Goal: Information Seeking & Learning: Learn about a topic

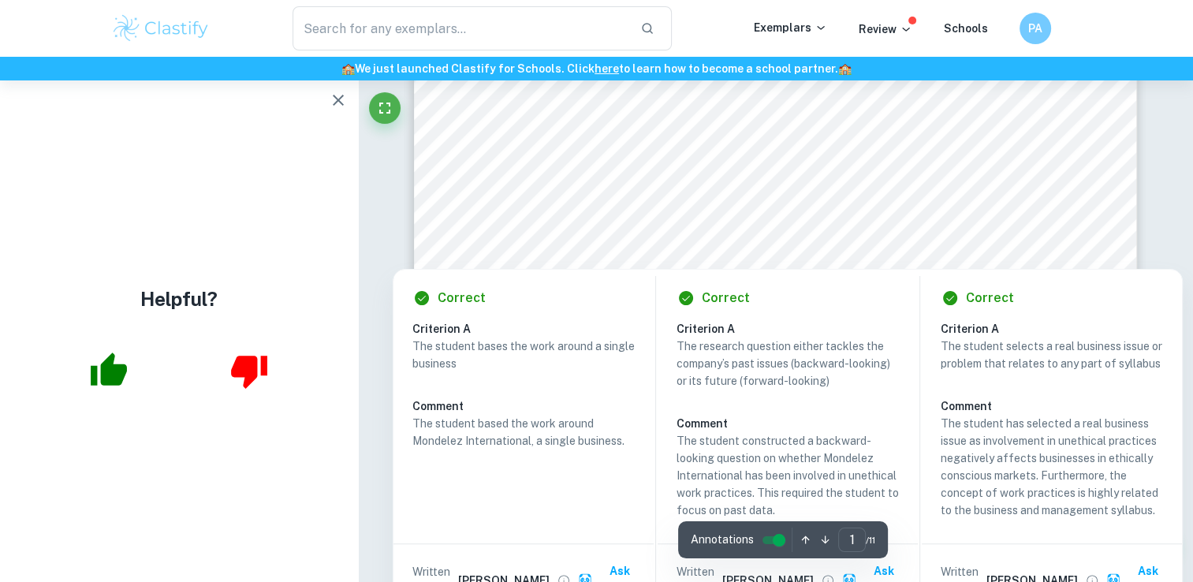
scroll to position [237, 0]
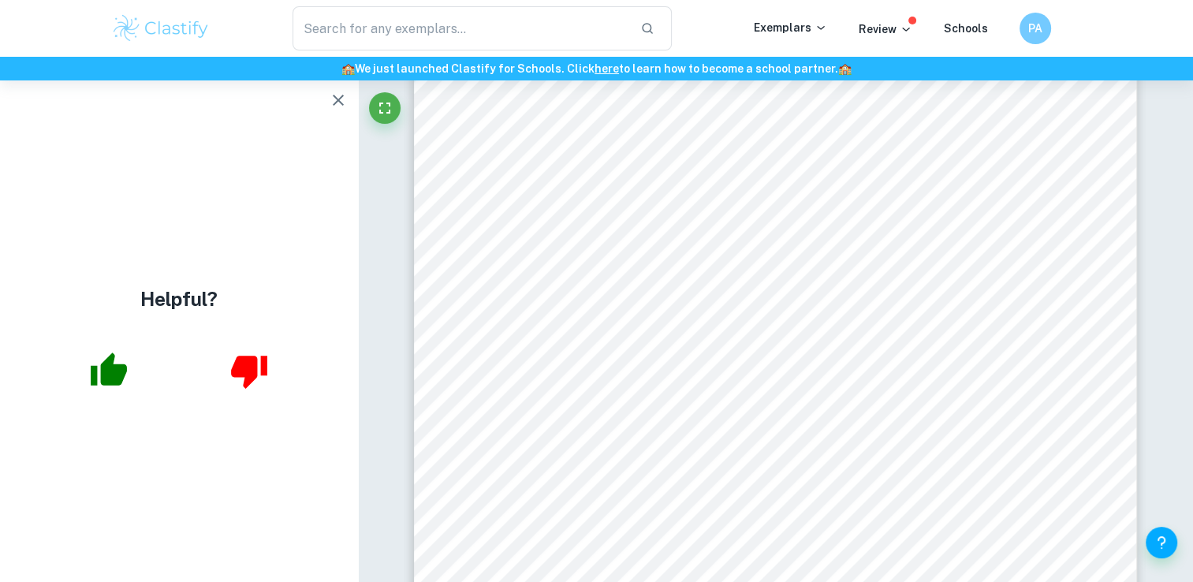
click at [338, 104] on icon "button" at bounding box center [338, 100] width 19 height 19
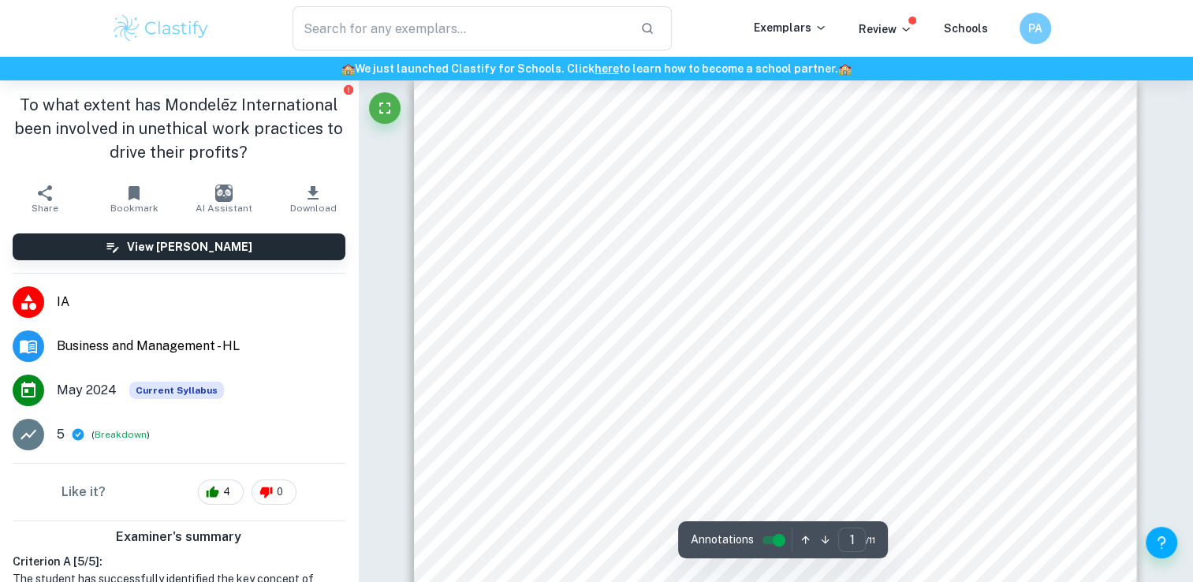
scroll to position [0, 0]
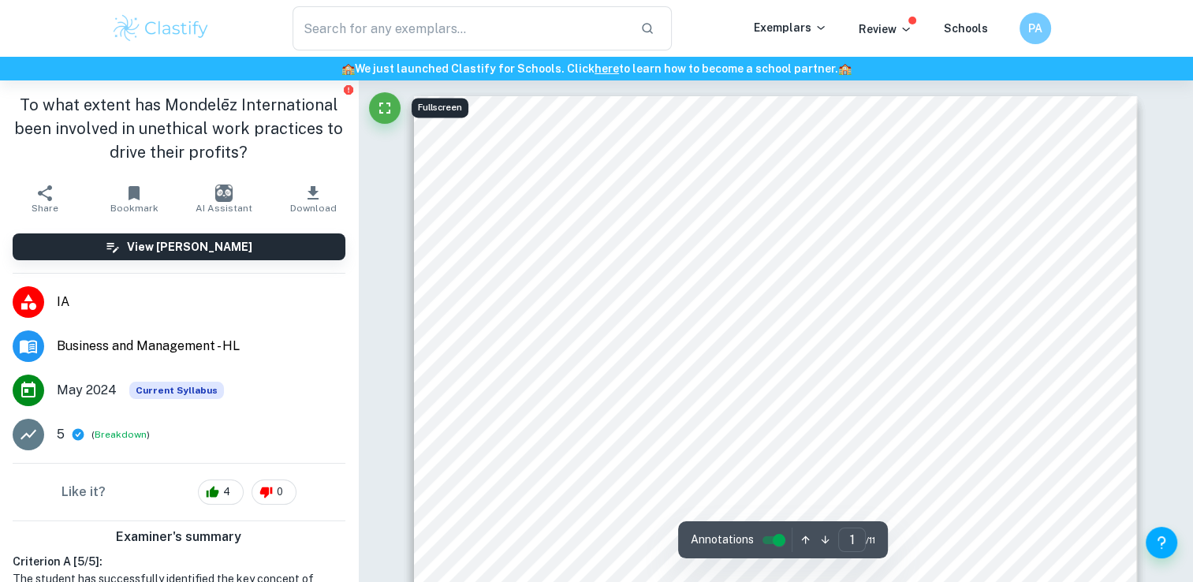
drag, startPoint x: 371, startPoint y: 101, endPoint x: 80, endPoint y: 53, distance: 295.7
click at [371, 101] on button "Fullscreen" at bounding box center [385, 108] width 32 height 32
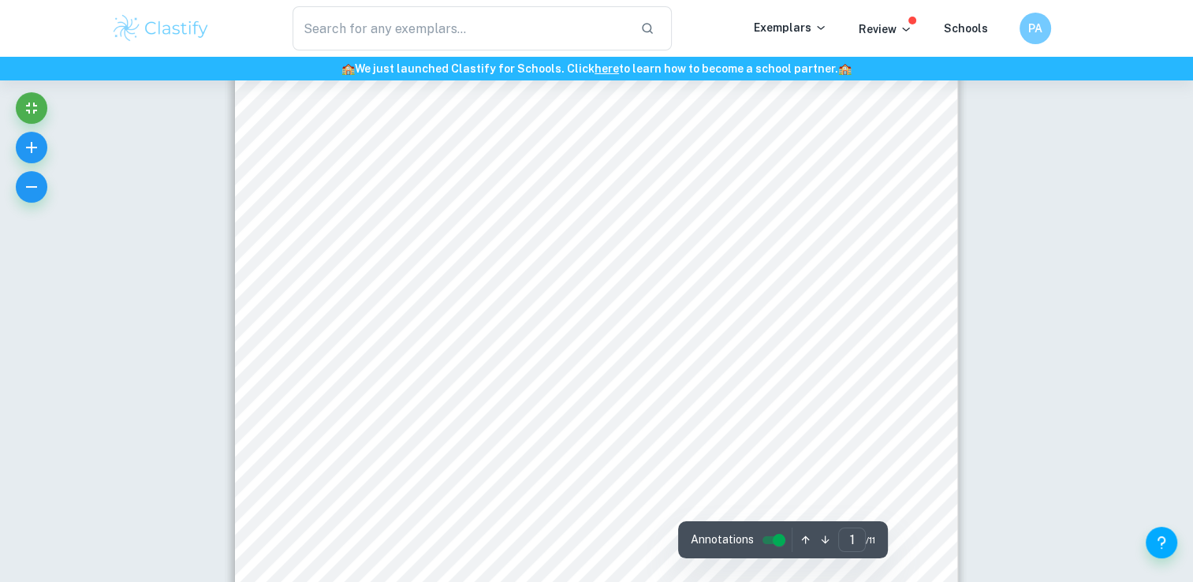
scroll to position [79, 0]
click at [34, 103] on icon "Exit fullscreen" at bounding box center [31, 108] width 11 height 11
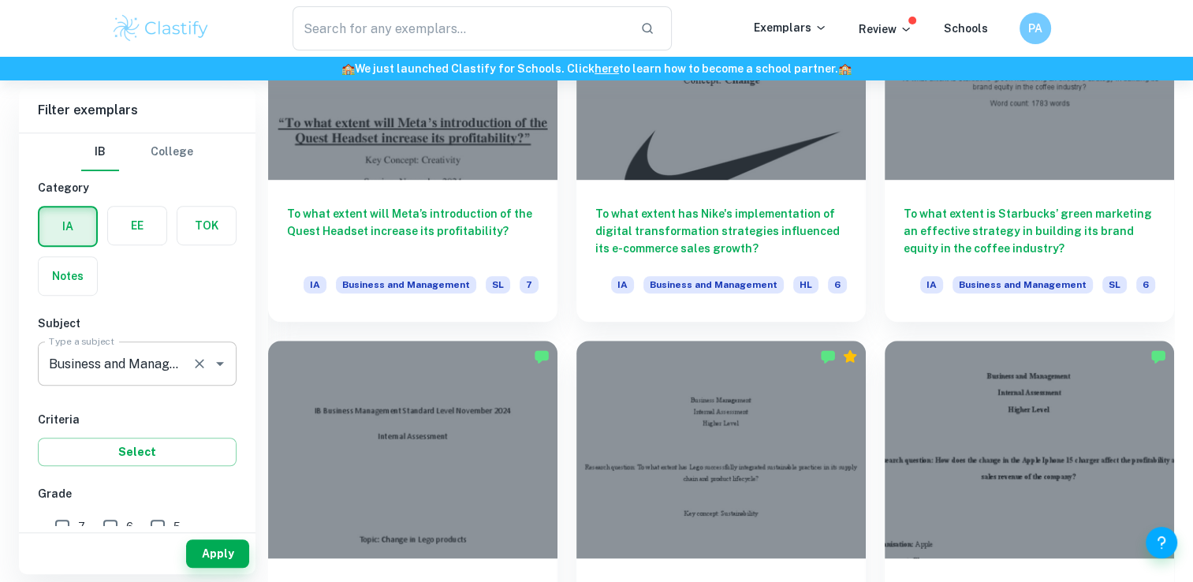
scroll to position [946, 0]
drag, startPoint x: 218, startPoint y: 356, endPoint x: 227, endPoint y: 364, distance: 12.3
click at [218, 356] on icon "Open" at bounding box center [220, 363] width 19 height 19
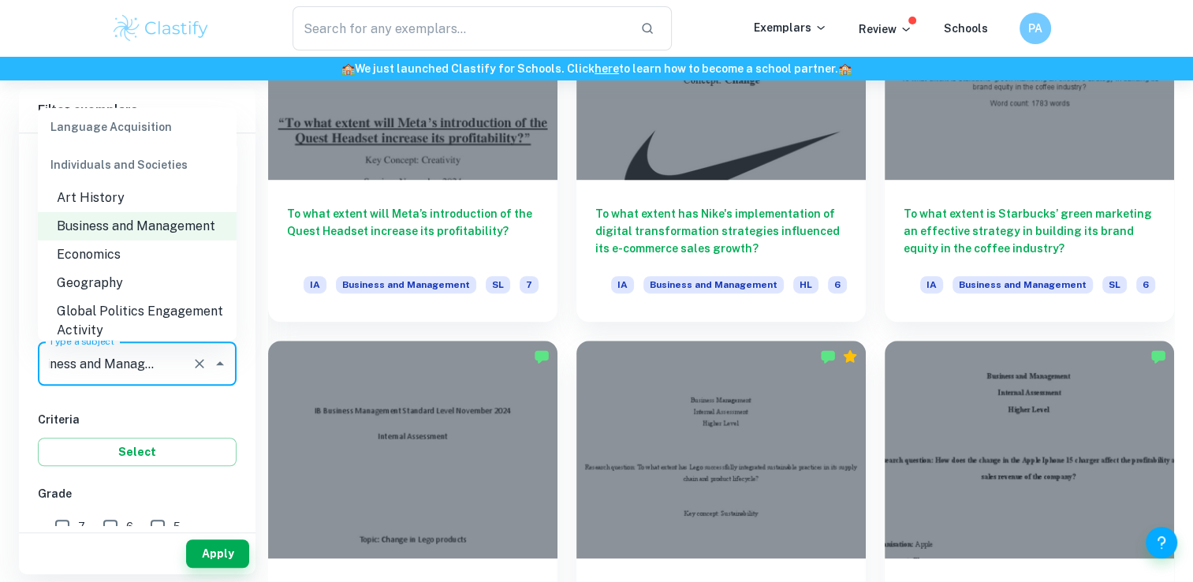
scroll to position [1511, 0]
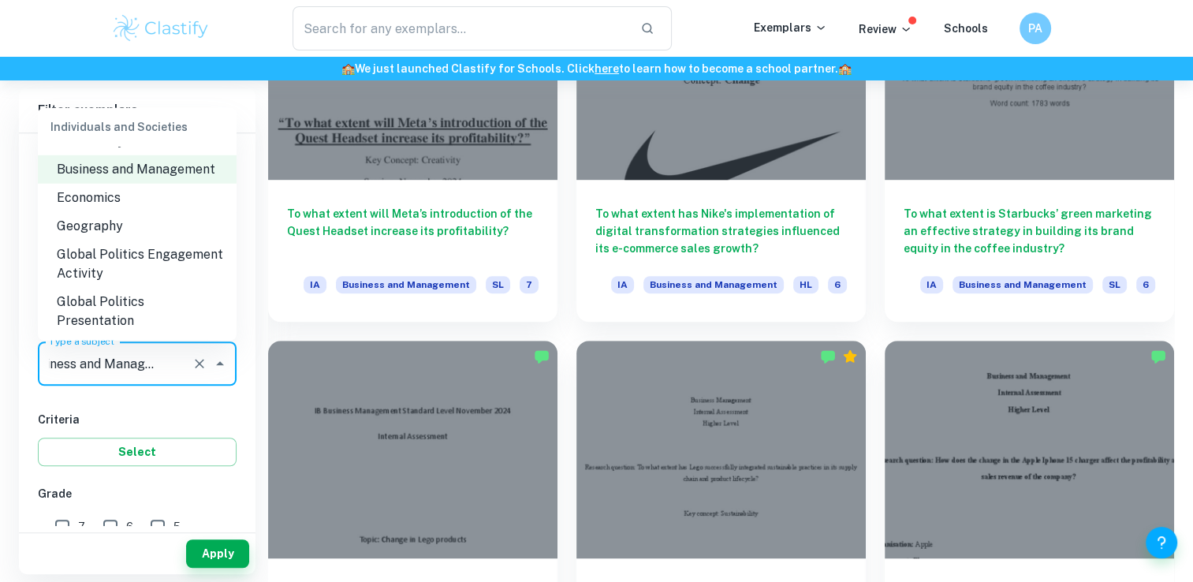
click at [137, 203] on li "Economics" at bounding box center [137, 197] width 199 height 28
type input "Economics"
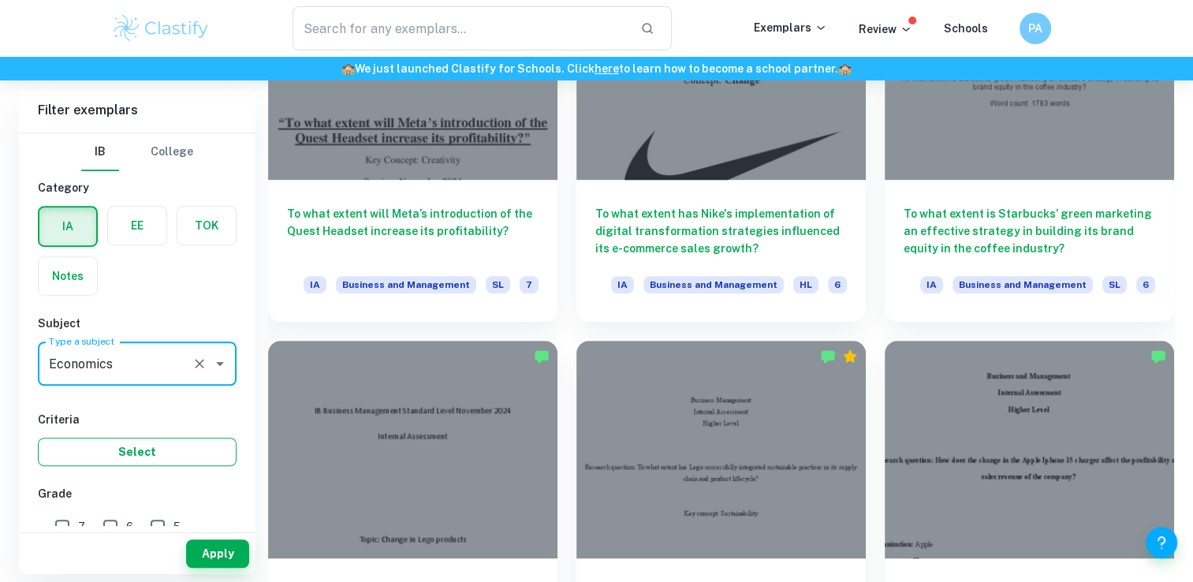
click at [184, 446] on button "Select" at bounding box center [137, 452] width 199 height 28
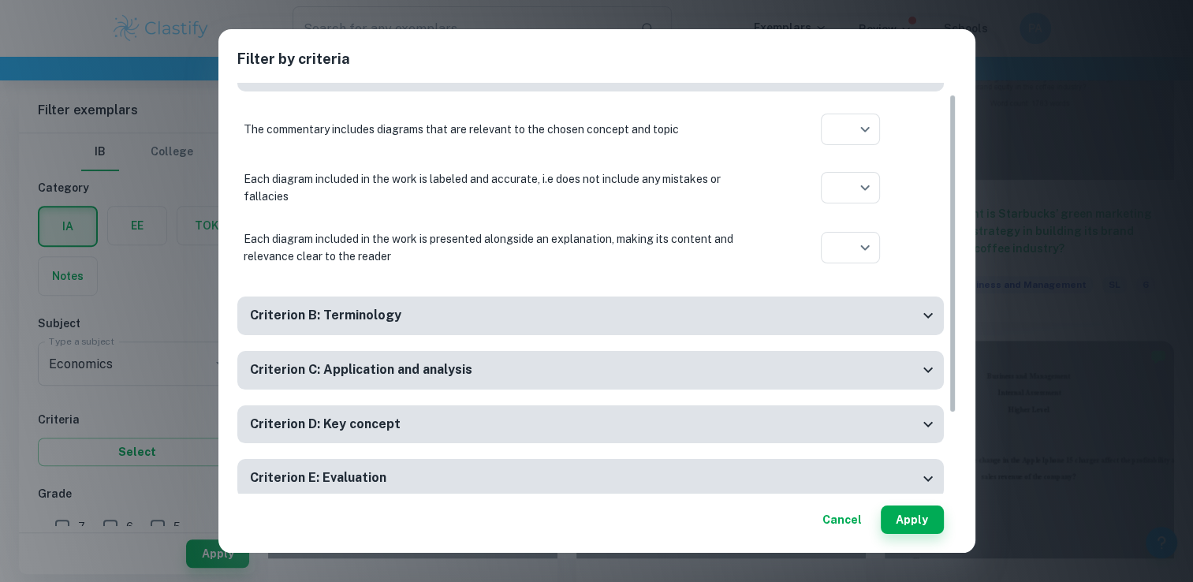
scroll to position [117, 0]
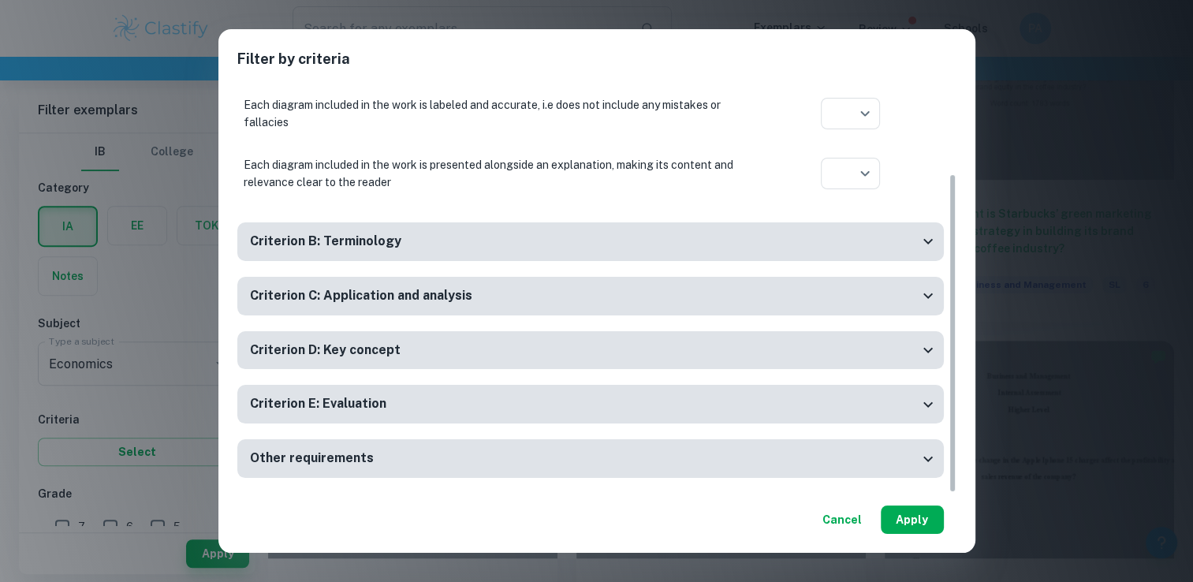
click at [881, 525] on button "Apply" at bounding box center [912, 519] width 63 height 28
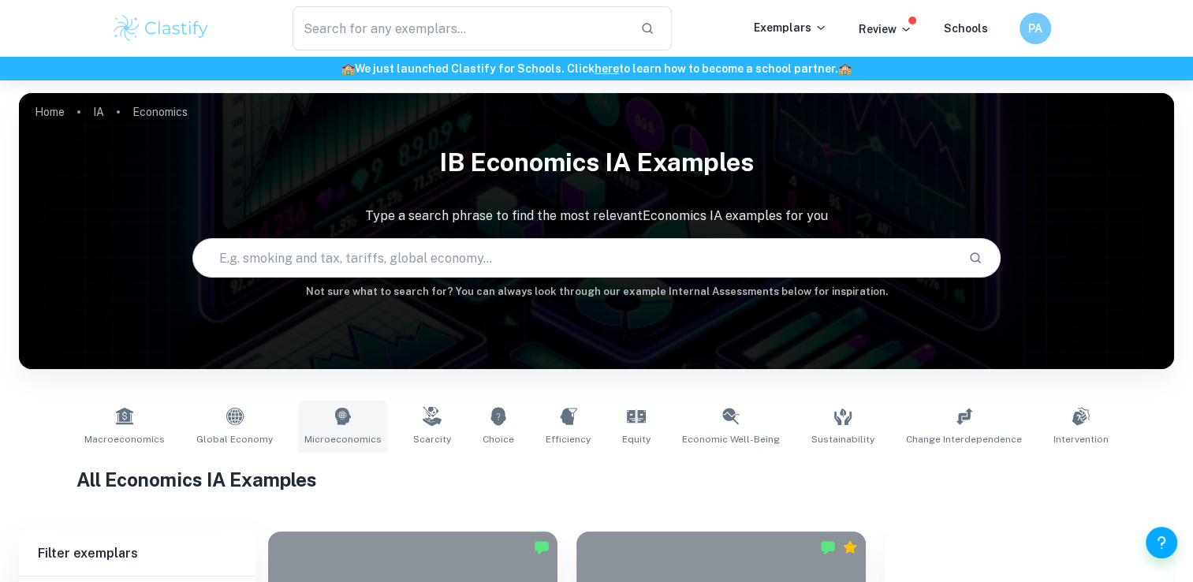
click at [350, 430] on link "Microeconomics" at bounding box center [343, 427] width 90 height 52
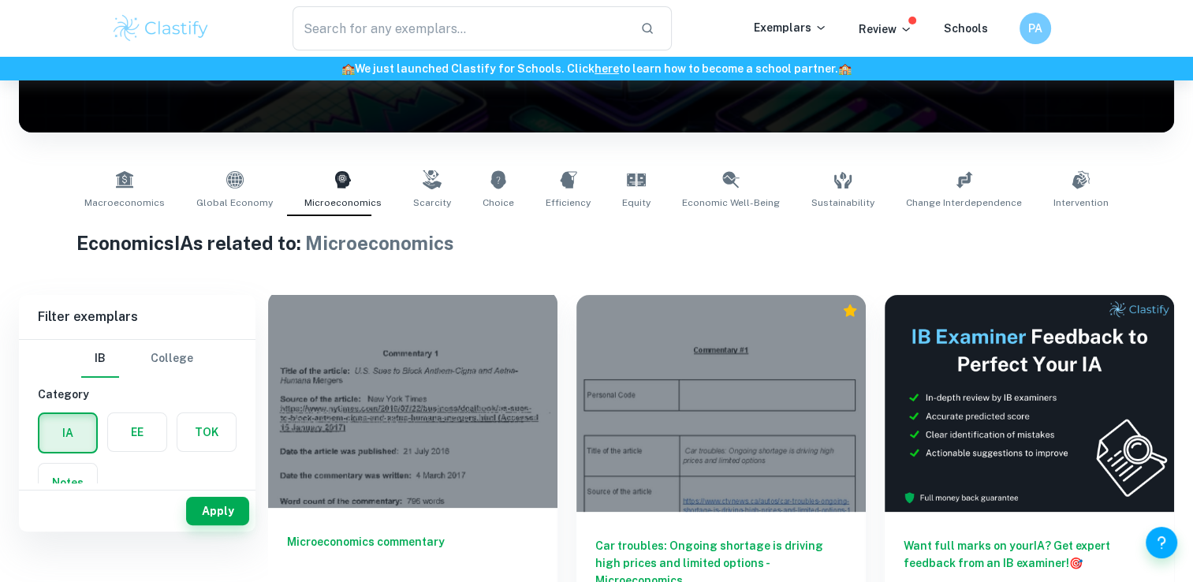
scroll to position [158, 0]
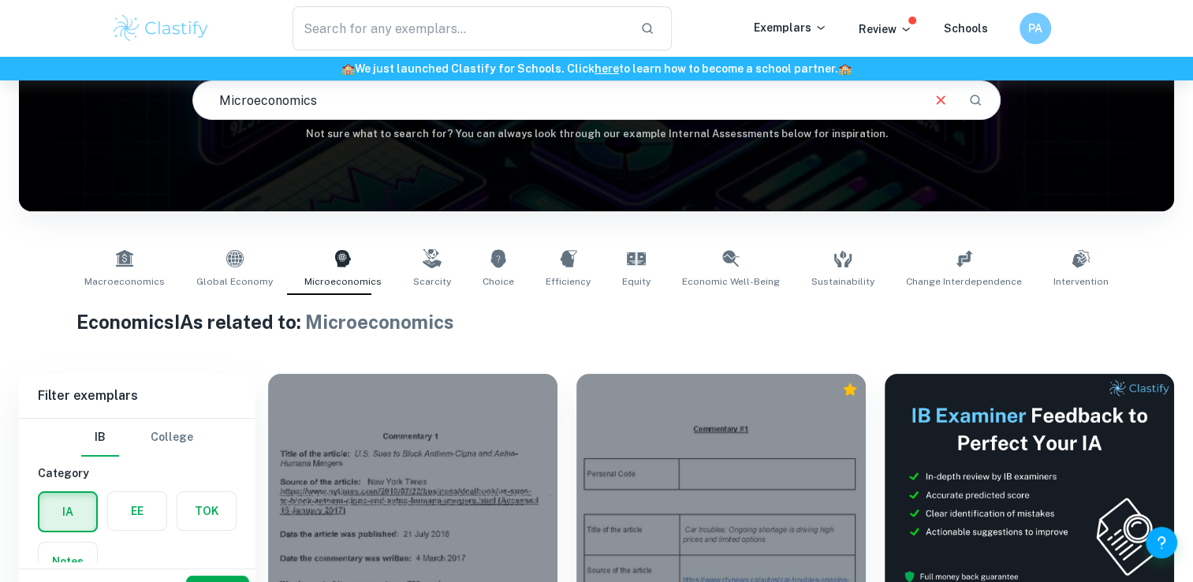
click at [653, 269] on link "Equity" at bounding box center [636, 269] width 41 height 52
type input "Equity"
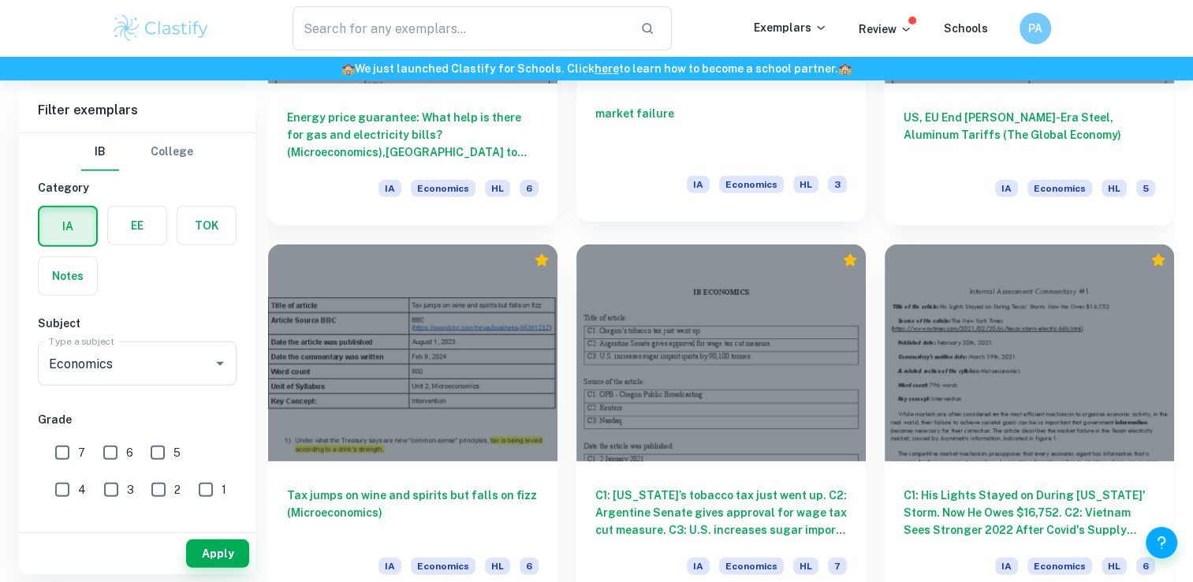
scroll to position [4523, 0]
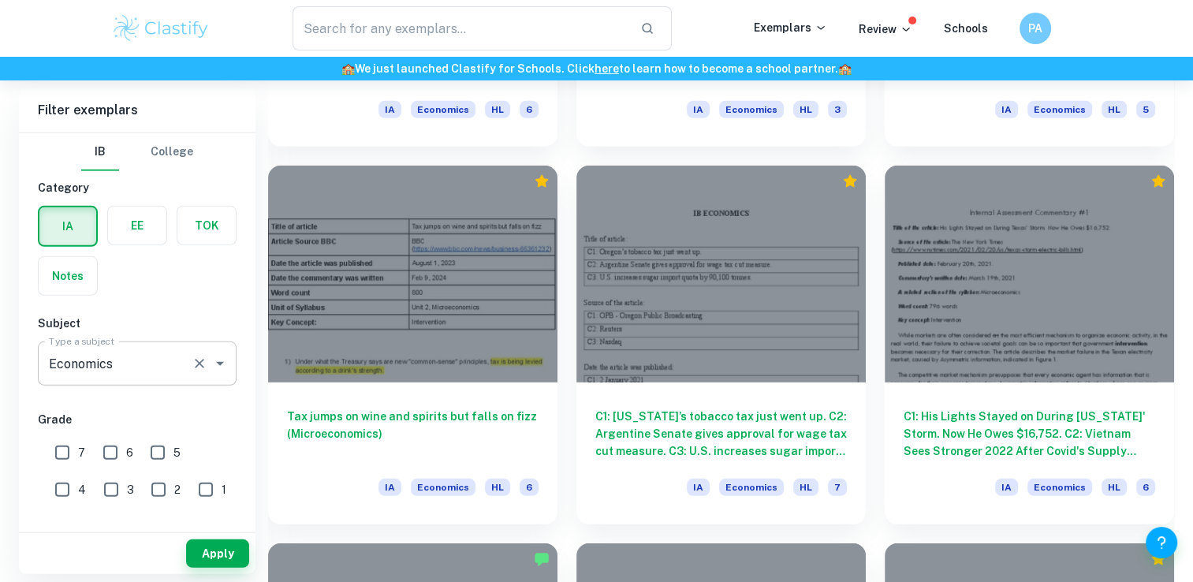
click at [130, 370] on input "Economics" at bounding box center [115, 364] width 140 height 30
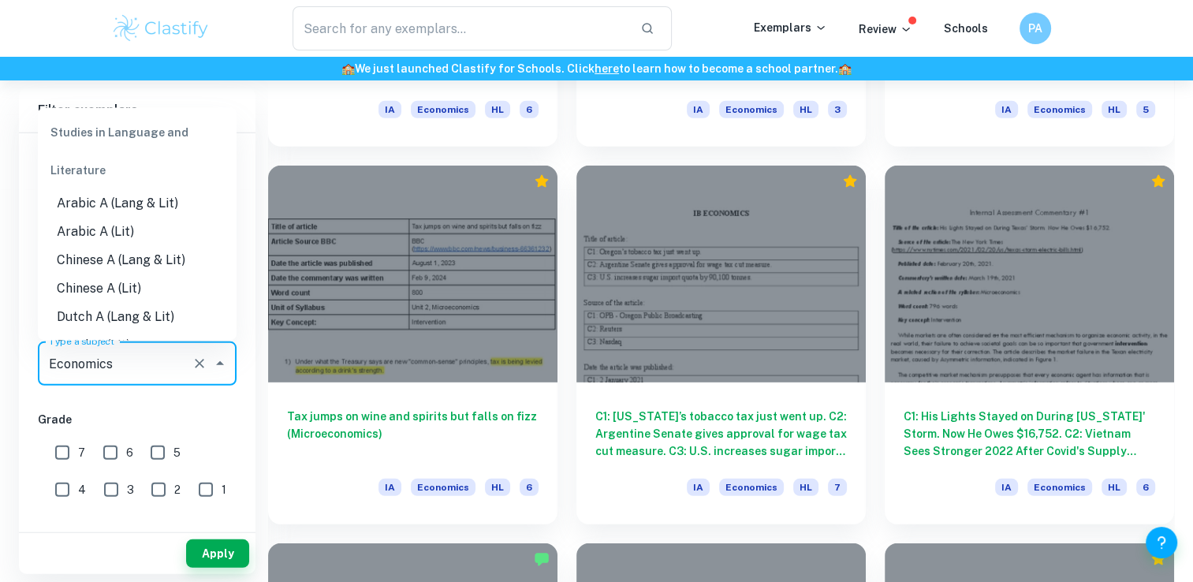
scroll to position [1382, 0]
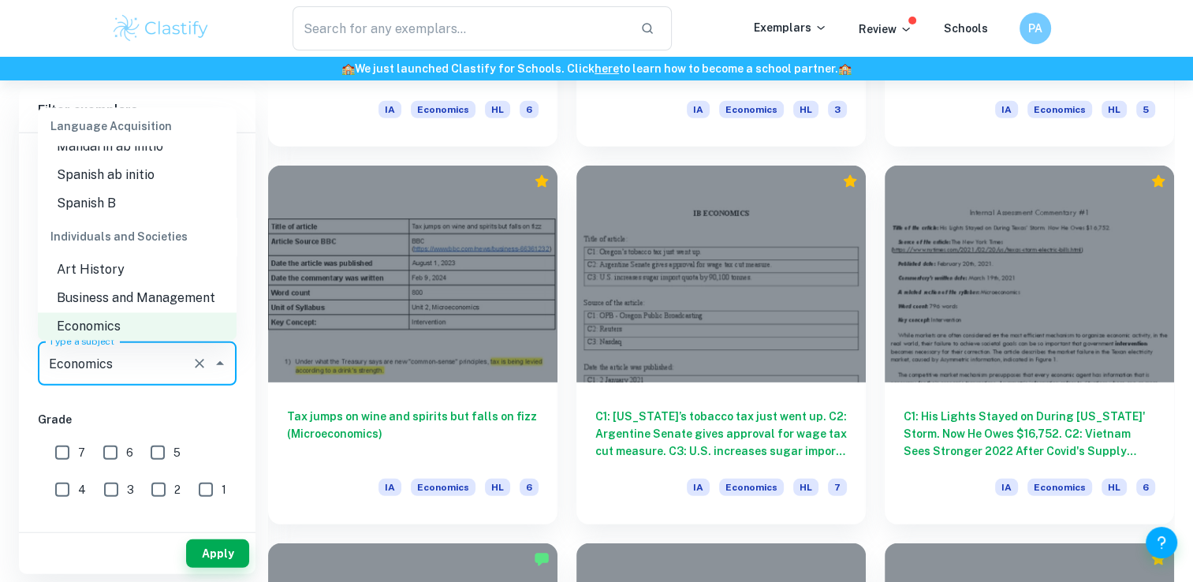
click at [177, 284] on li "Business and Management" at bounding box center [137, 298] width 199 height 28
type input "Business and Management"
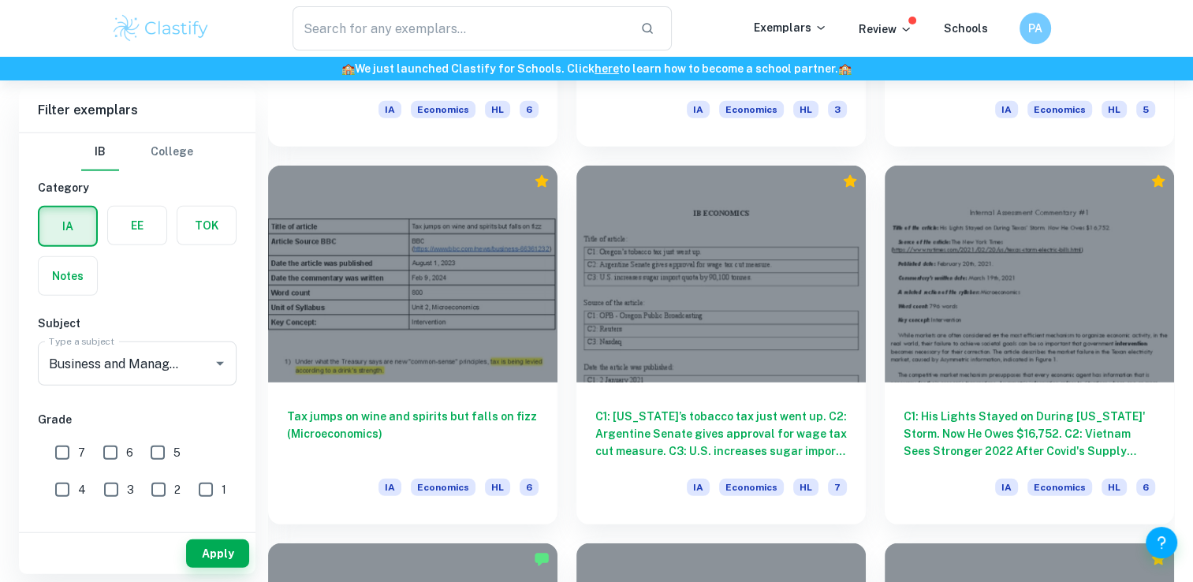
click at [207, 531] on div "Apply" at bounding box center [137, 550] width 237 height 48
click at [188, 550] on button "Apply" at bounding box center [217, 553] width 63 height 28
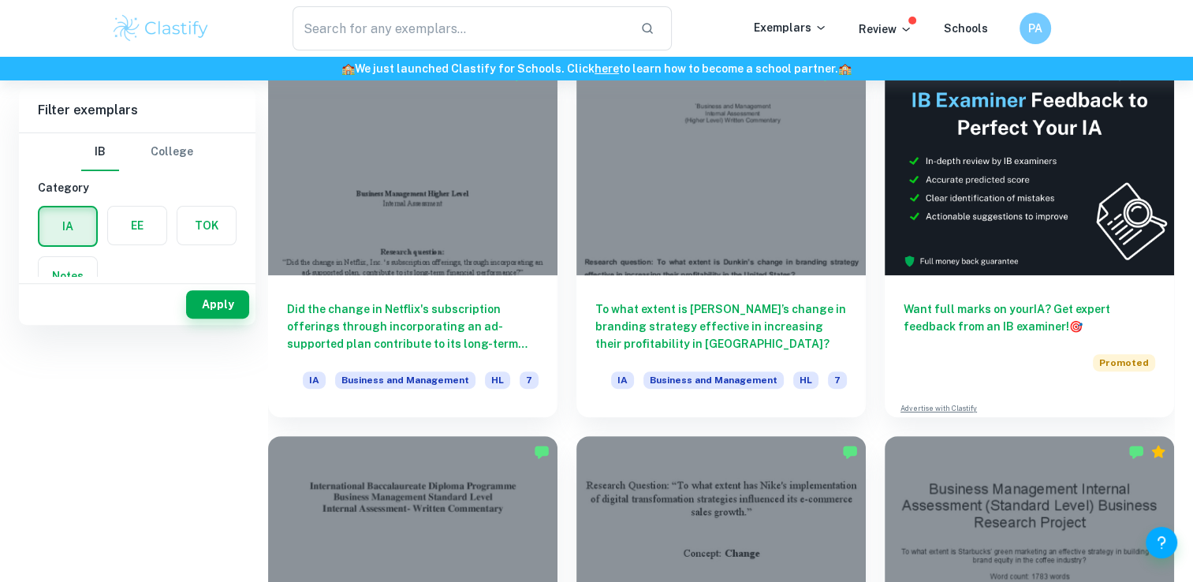
scroll to position [79, 0]
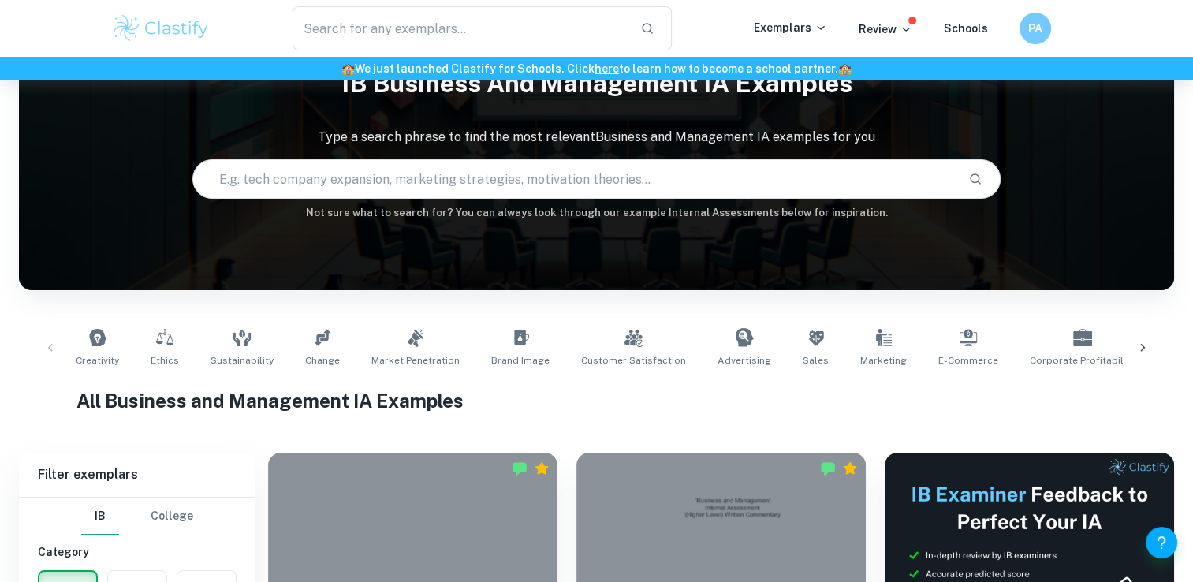
drag, startPoint x: 176, startPoint y: 358, endPoint x: 540, endPoint y: 397, distance: 366.4
click at [176, 358] on span "Ethics" at bounding box center [165, 360] width 28 height 14
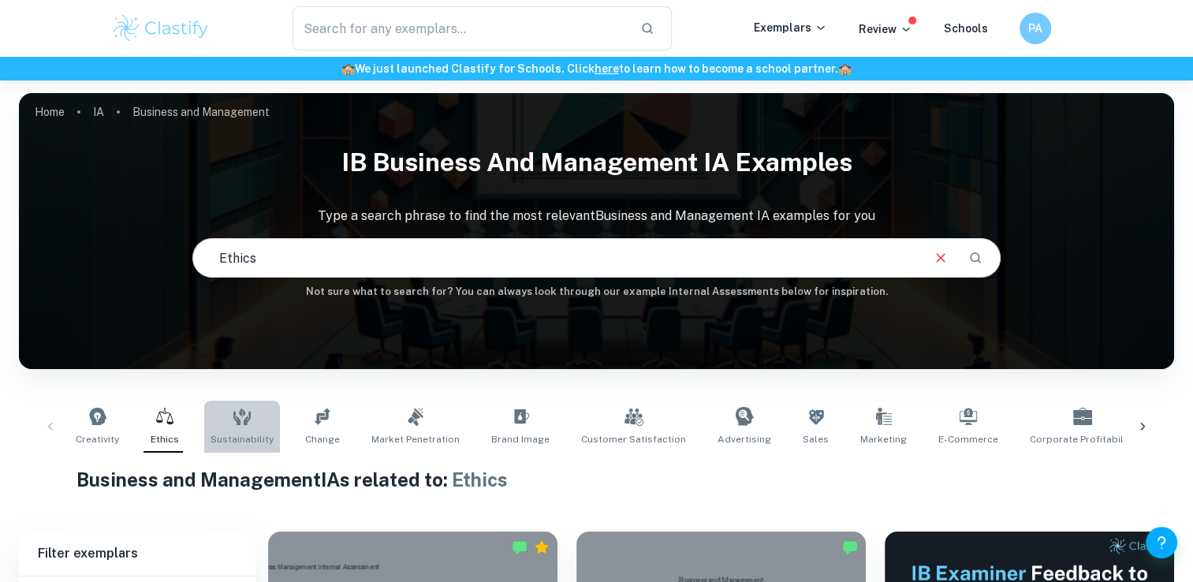
click at [268, 424] on link "Sustainability" at bounding box center [242, 427] width 76 height 52
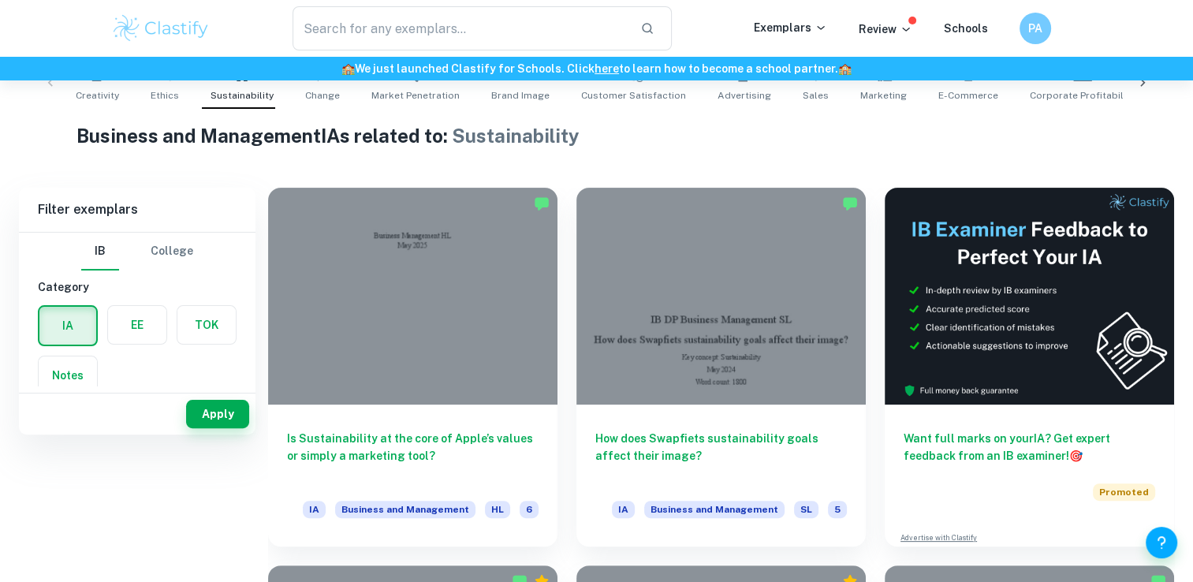
scroll to position [186, 0]
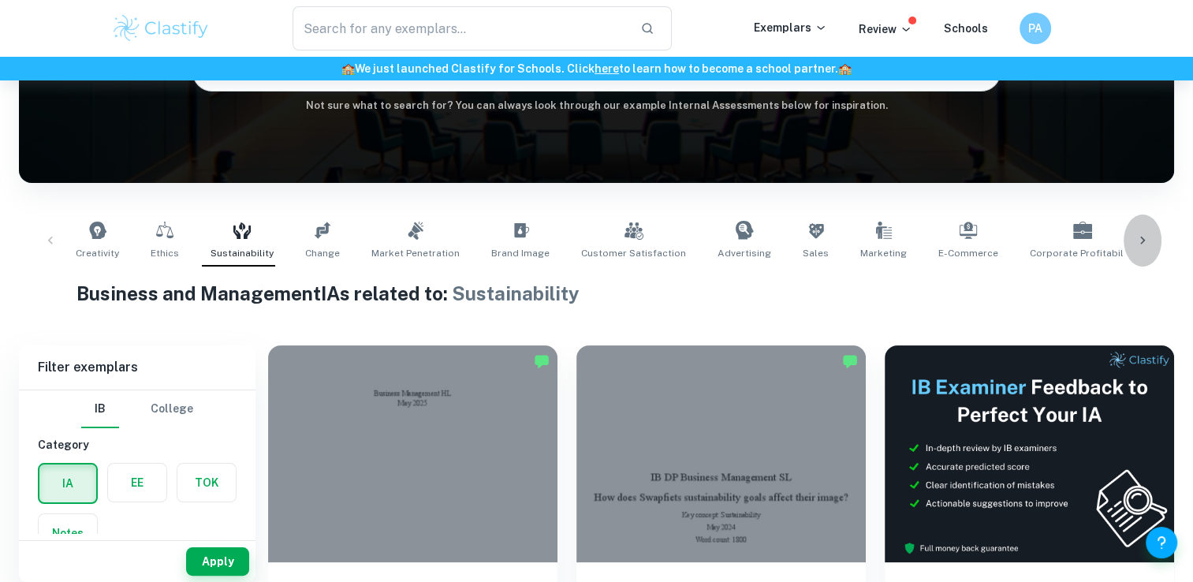
click at [1144, 239] on icon at bounding box center [1143, 241] width 16 height 16
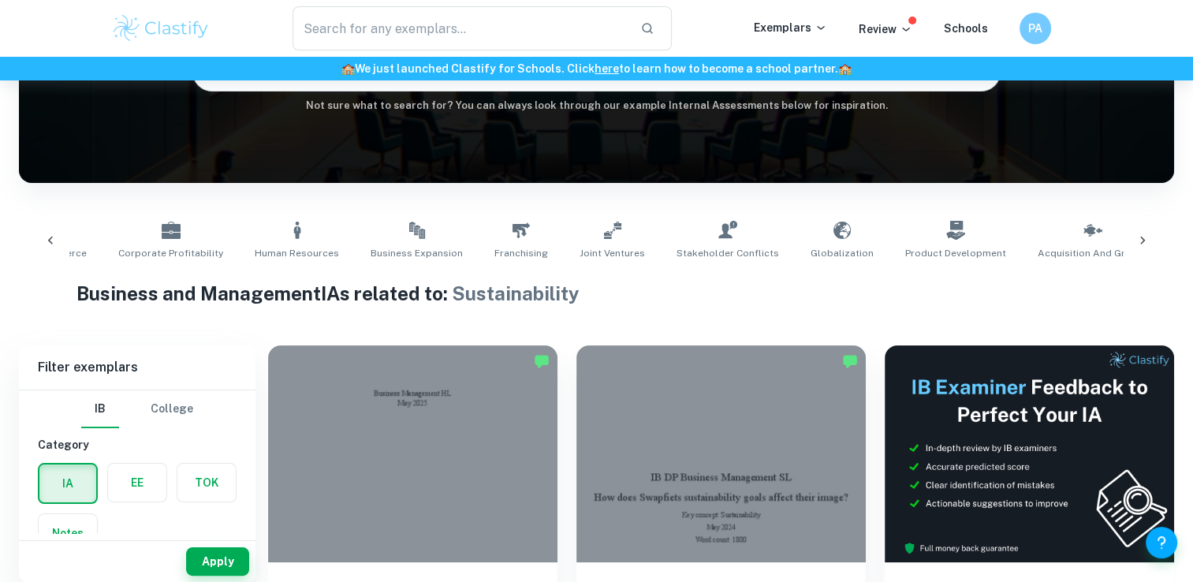
scroll to position [0, 1021]
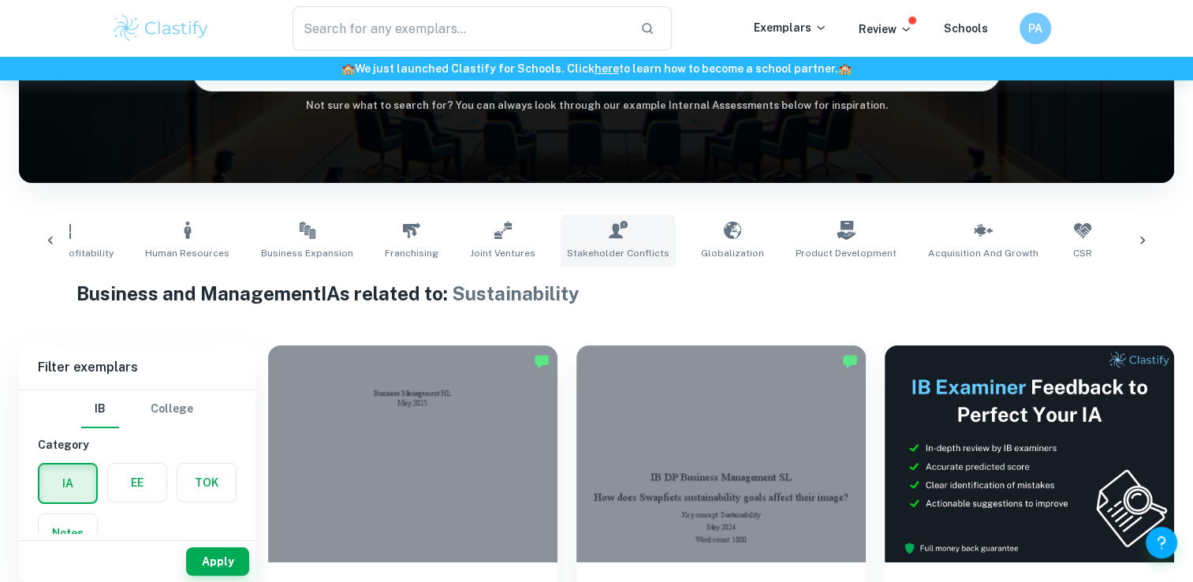
click at [599, 256] on span "Stakeholder Conflicts" at bounding box center [618, 253] width 103 height 14
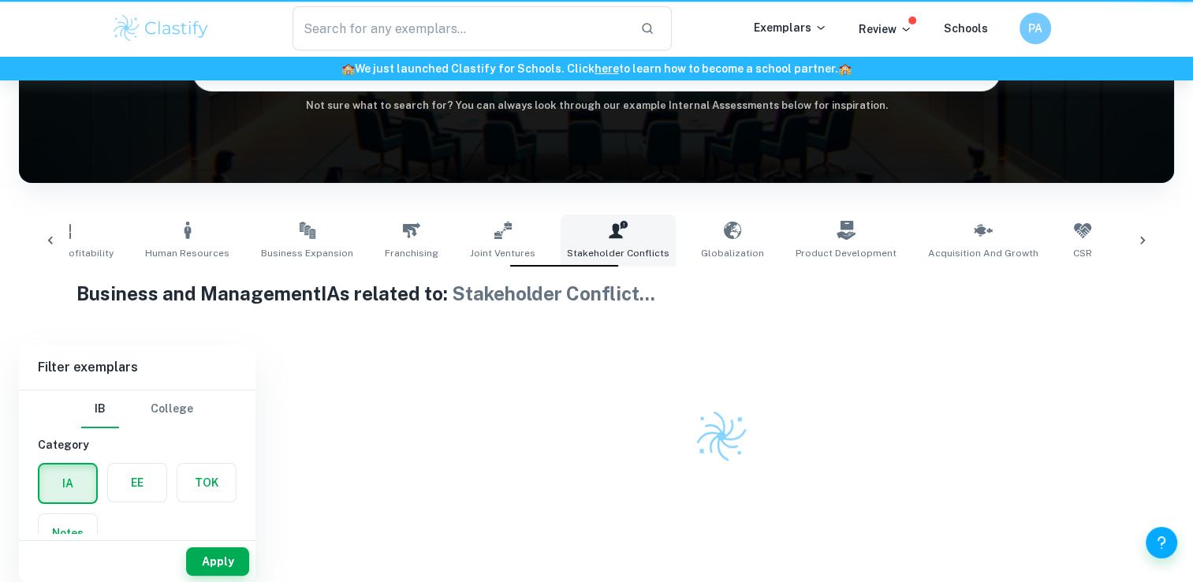
type input "Stakeholder Conflicts"
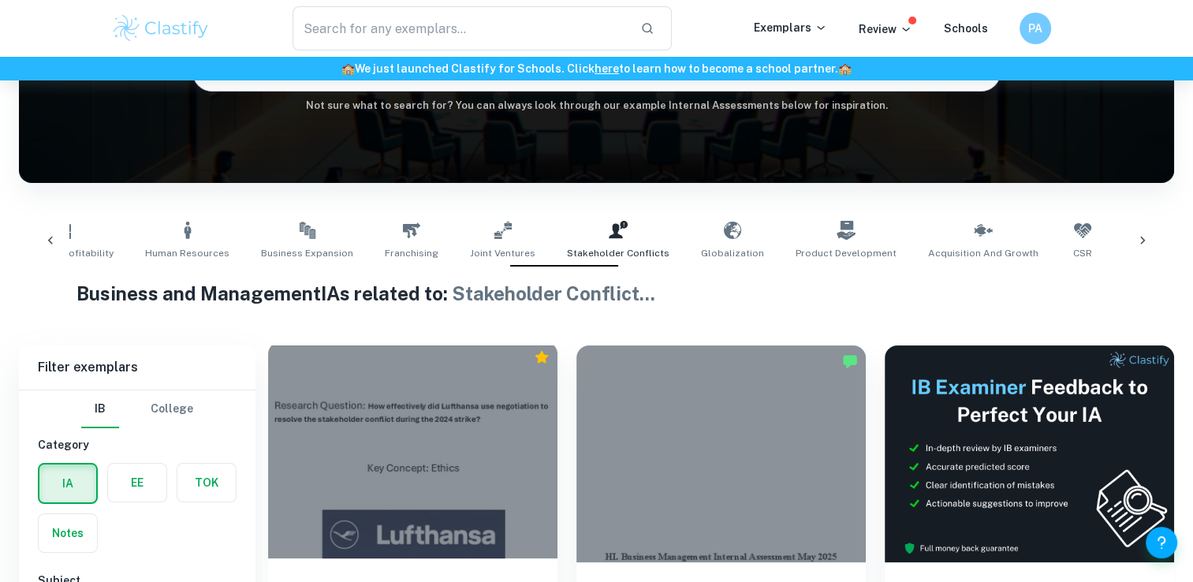
scroll to position [344, 0]
